Goal: Check status: Check status

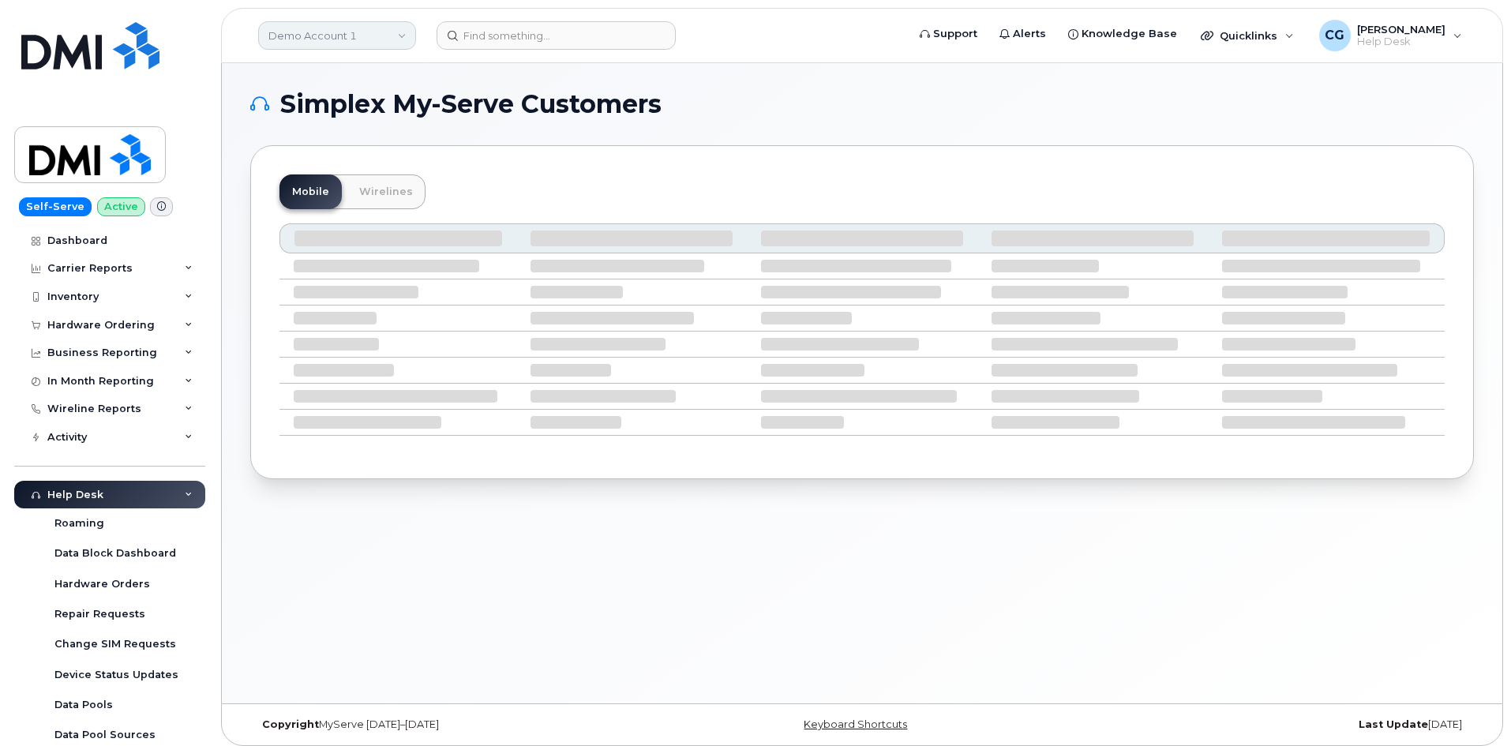
click at [302, 36] on link "Demo Account 1" at bounding box center [337, 35] width 158 height 28
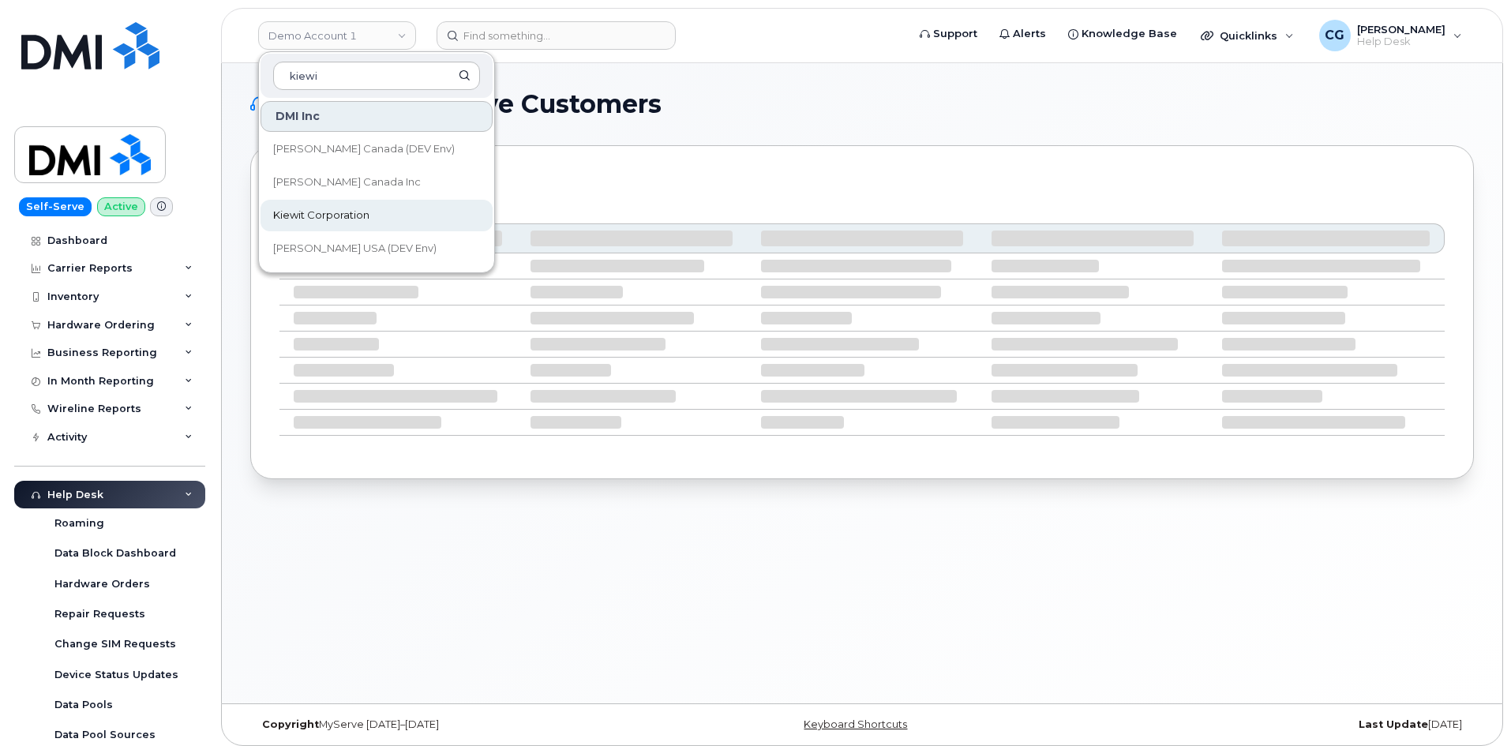
type input "kiewi"
click at [326, 212] on span "Kiewit Corporation" at bounding box center [321, 216] width 96 height 16
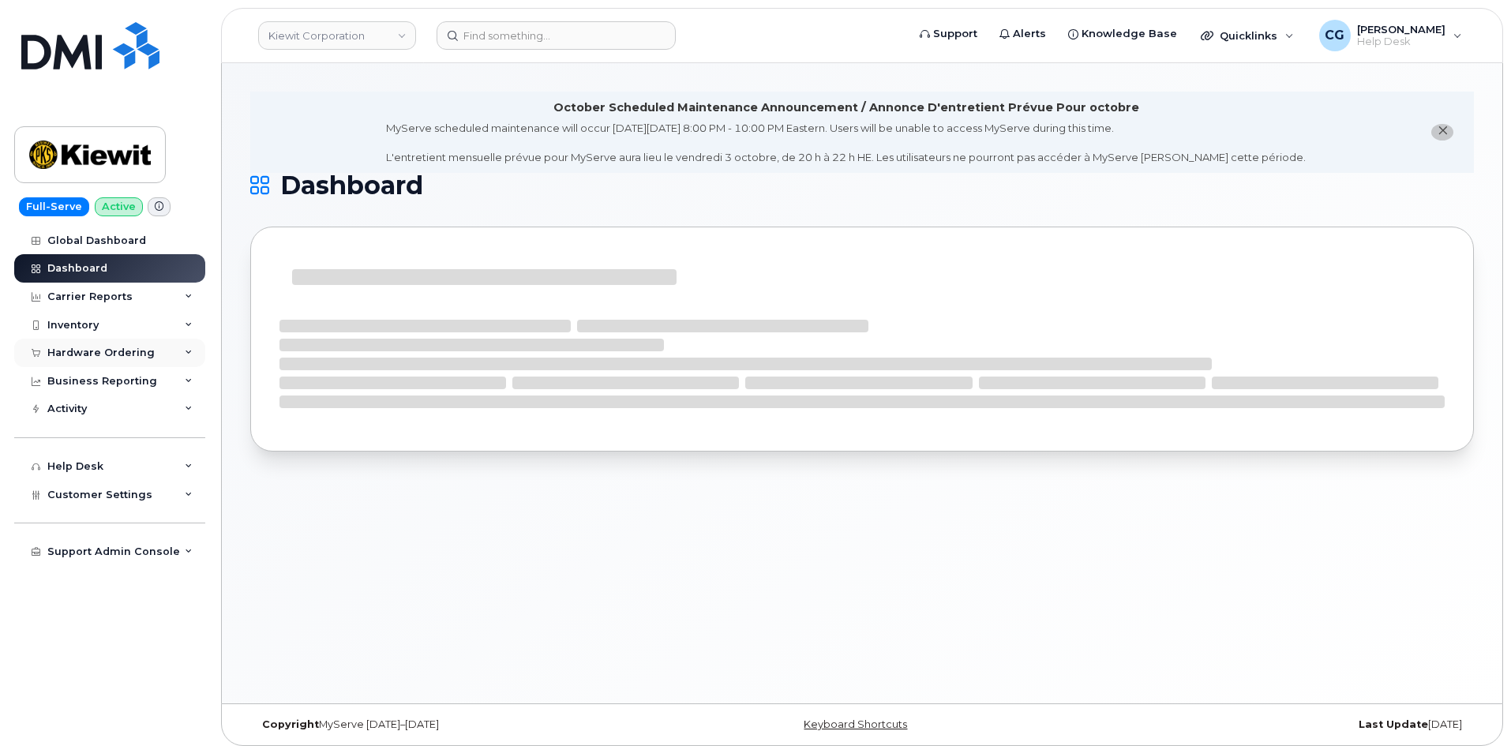
click at [70, 355] on div "Hardware Ordering" at bounding box center [100, 353] width 107 height 13
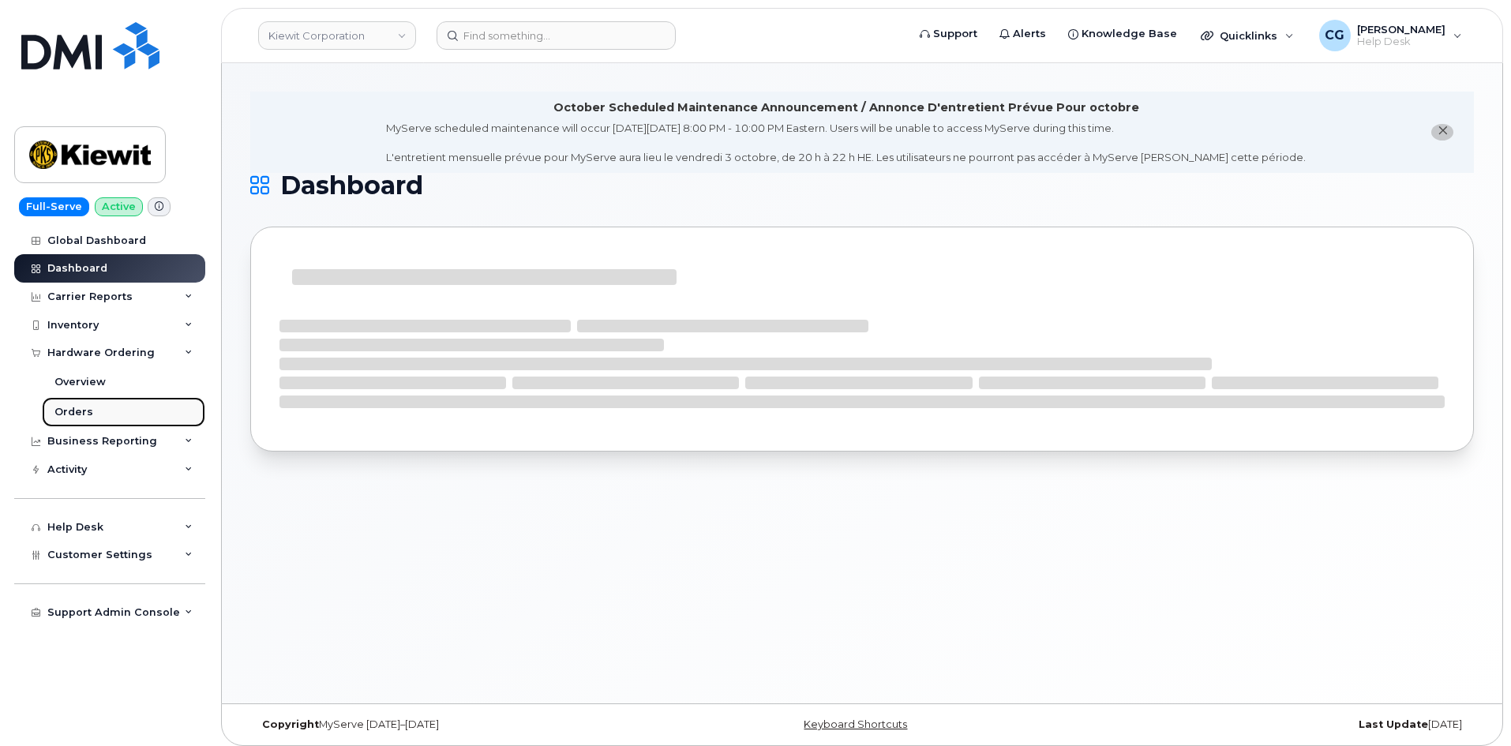
click at [73, 411] on div "Orders" at bounding box center [73, 412] width 39 height 14
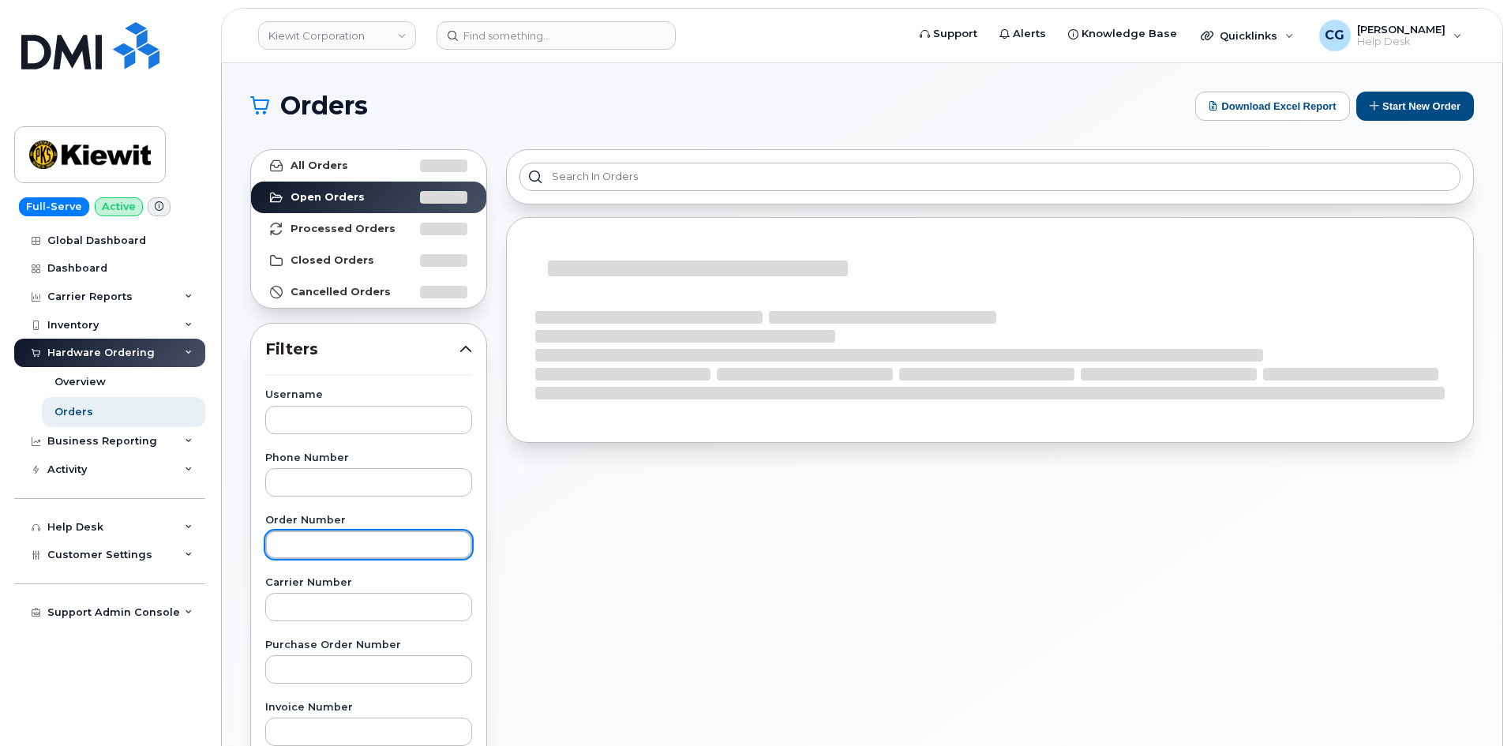
click at [346, 543] on input "text" at bounding box center [368, 545] width 207 height 28
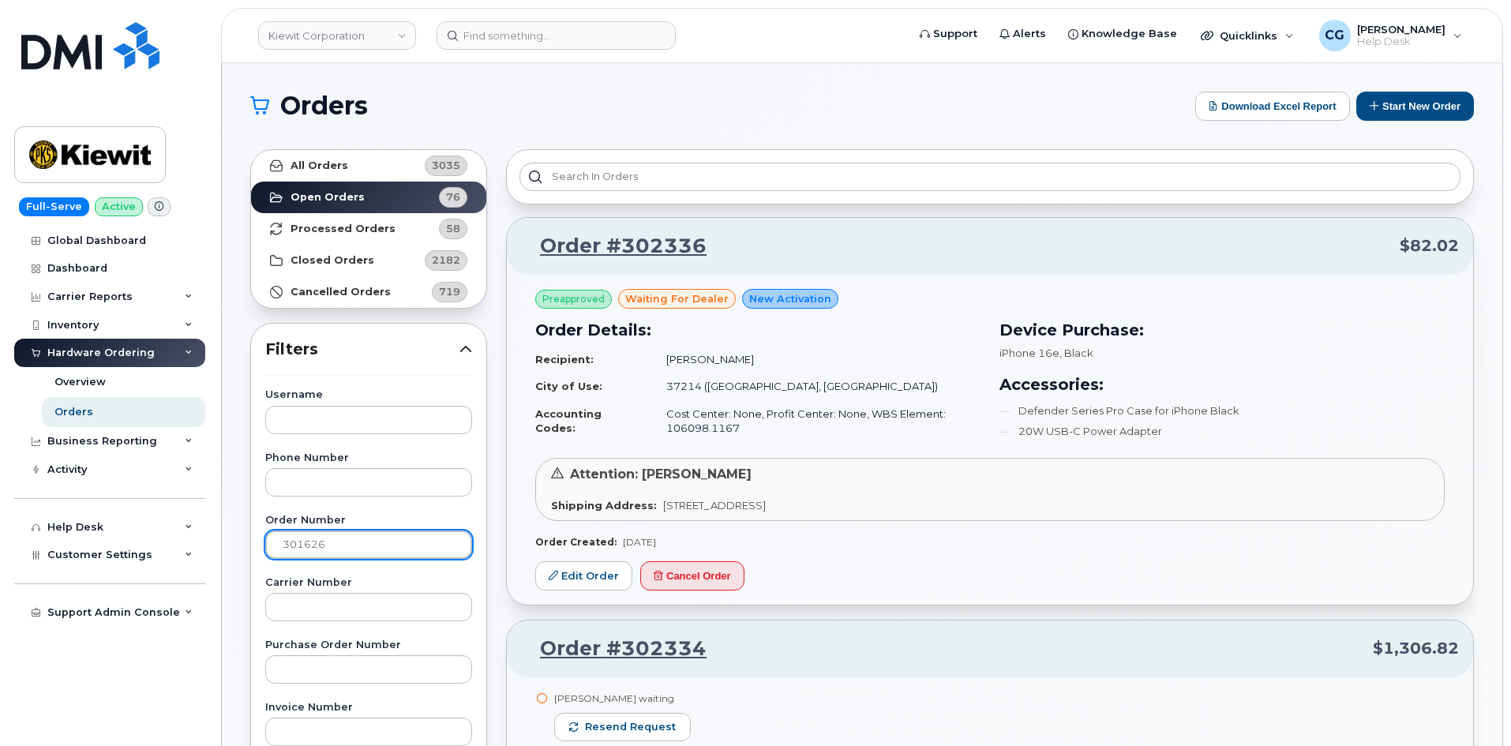
type input "301626"
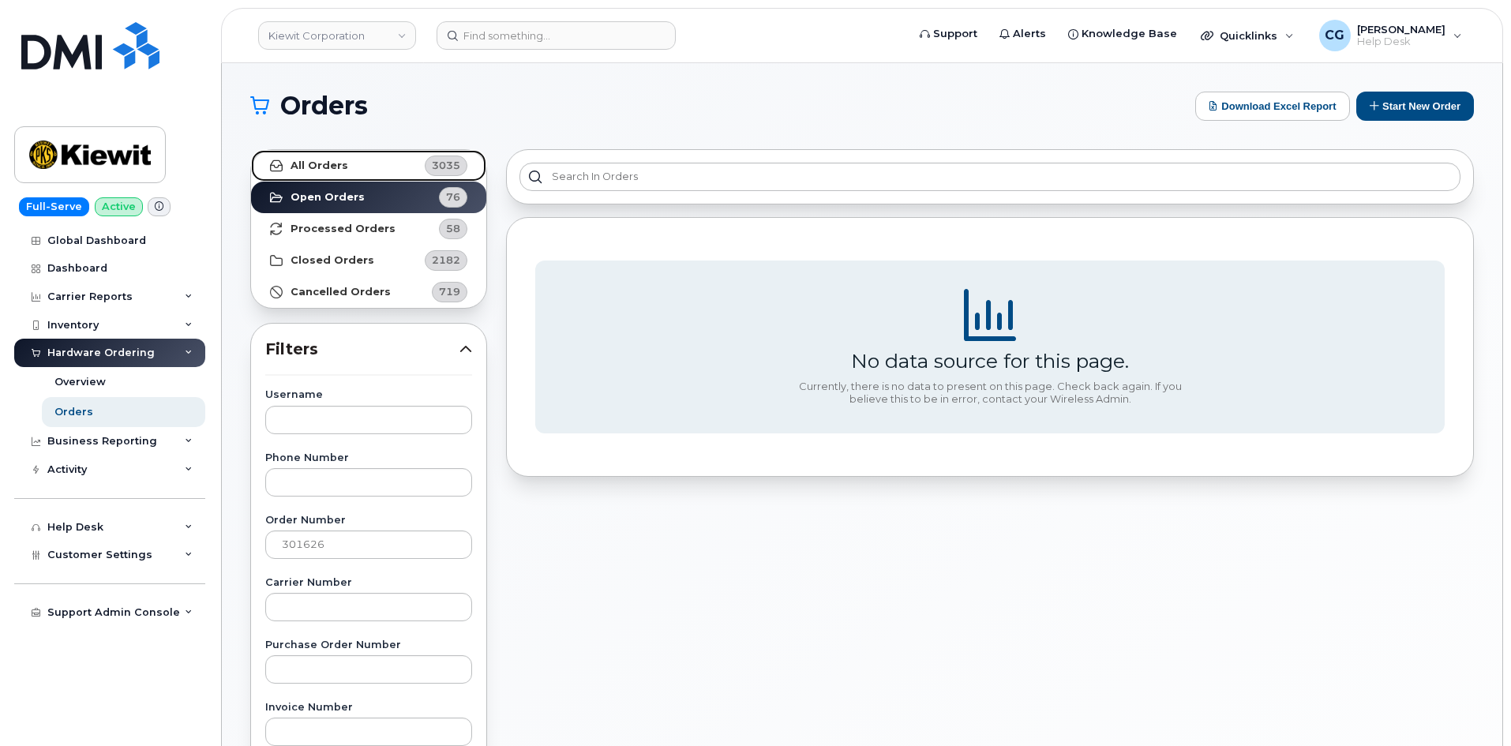
click at [302, 160] on strong "All Orders" at bounding box center [320, 166] width 58 height 13
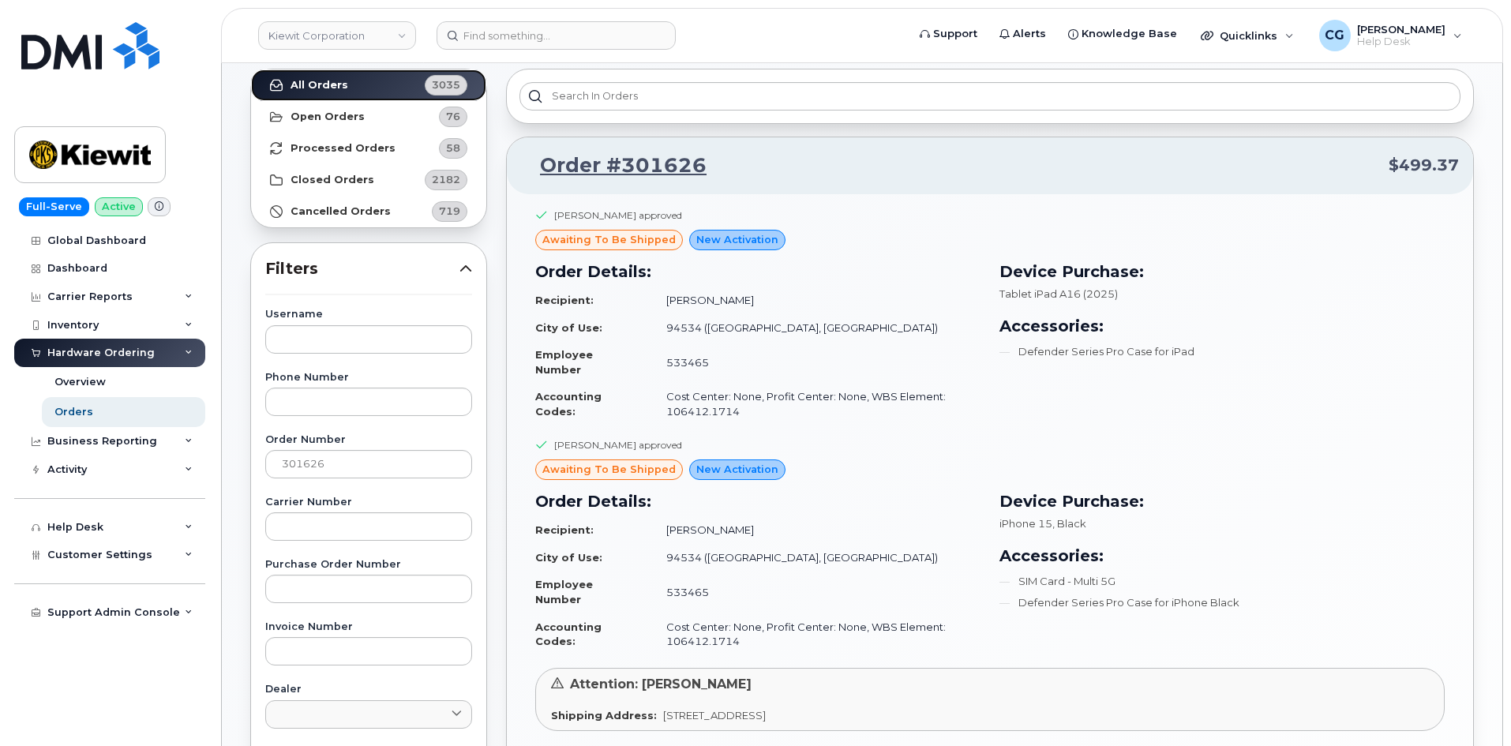
scroll to position [158, 0]
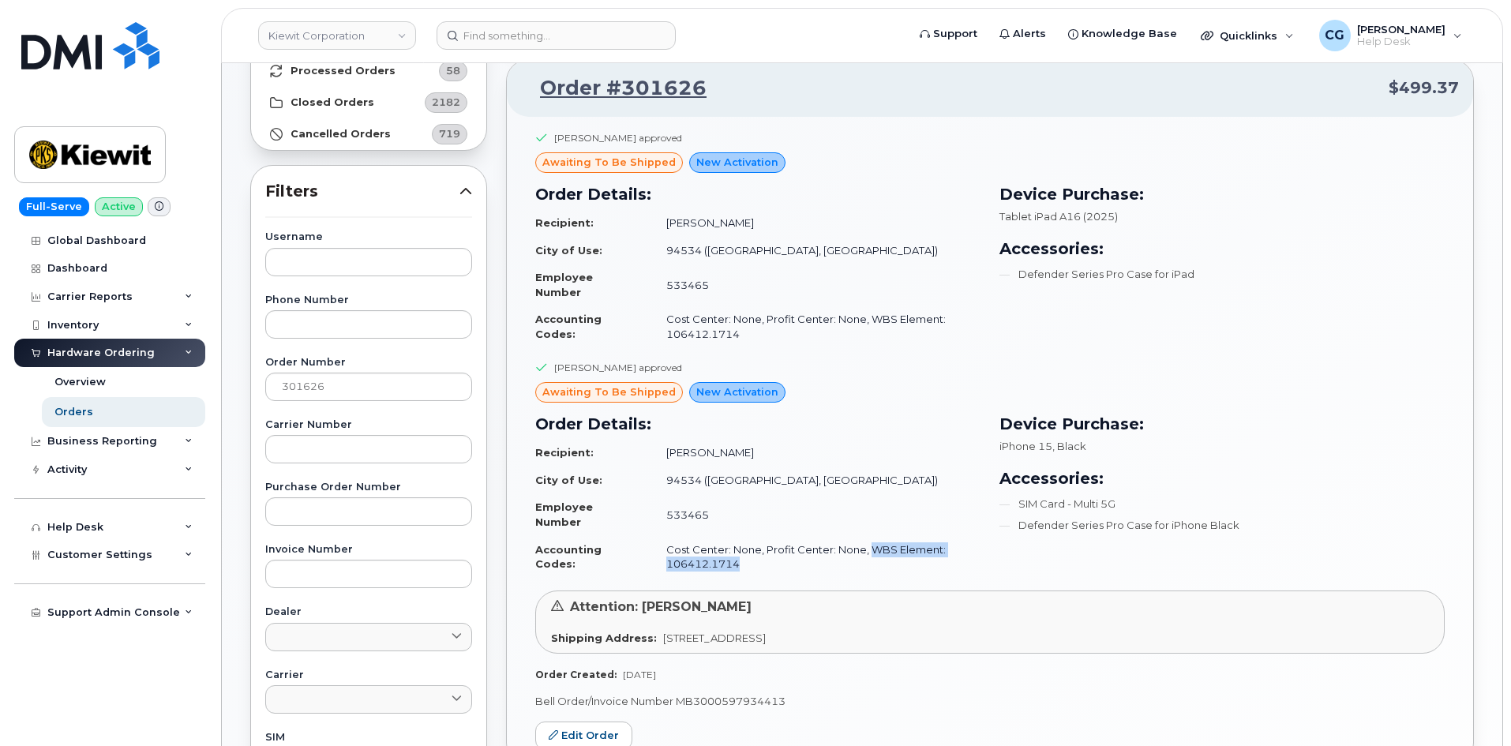
drag, startPoint x: 861, startPoint y: 551, endPoint x: 896, endPoint y: 564, distance: 37.0
click at [896, 564] on td "Cost Center: None, Profit Center: None, WBS Element: 106412.1714" at bounding box center [816, 557] width 328 height 42
copy td "WBS Element: 106412.1714"
